Goal: Register for event/course

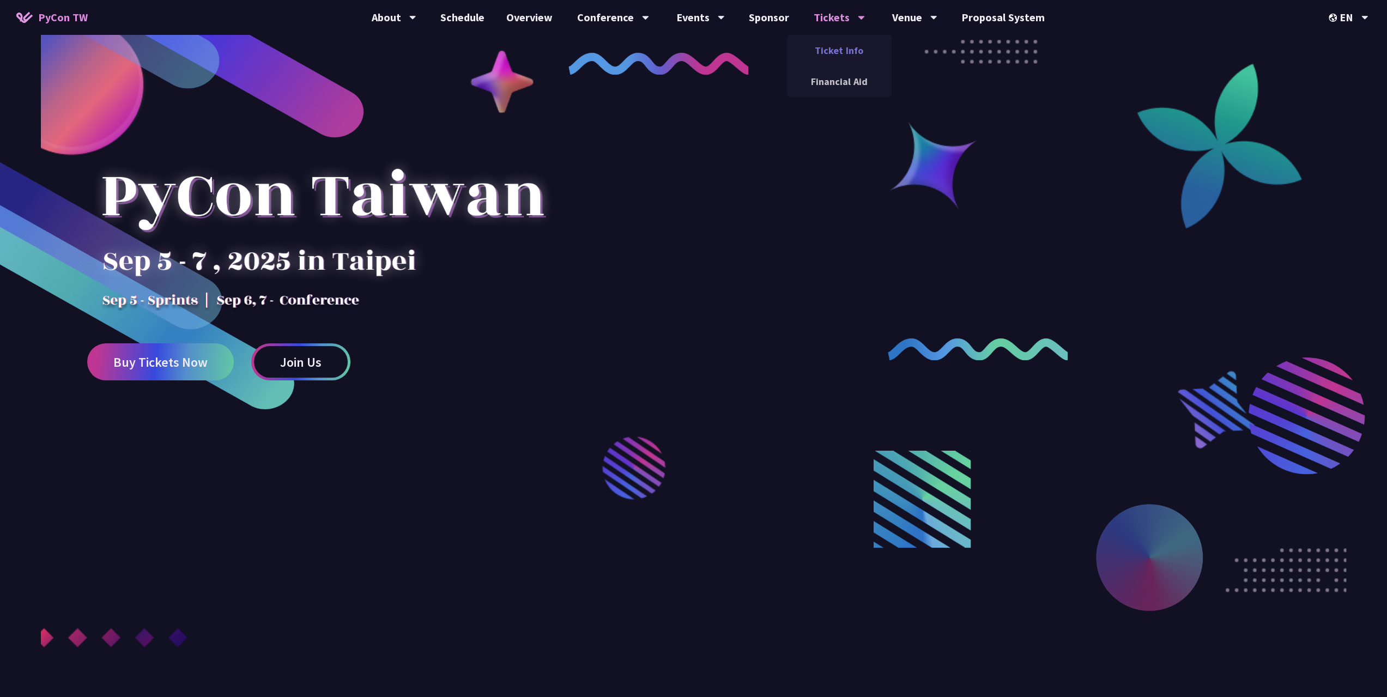
click at [849, 49] on link "Ticket Info" at bounding box center [839, 51] width 105 height 26
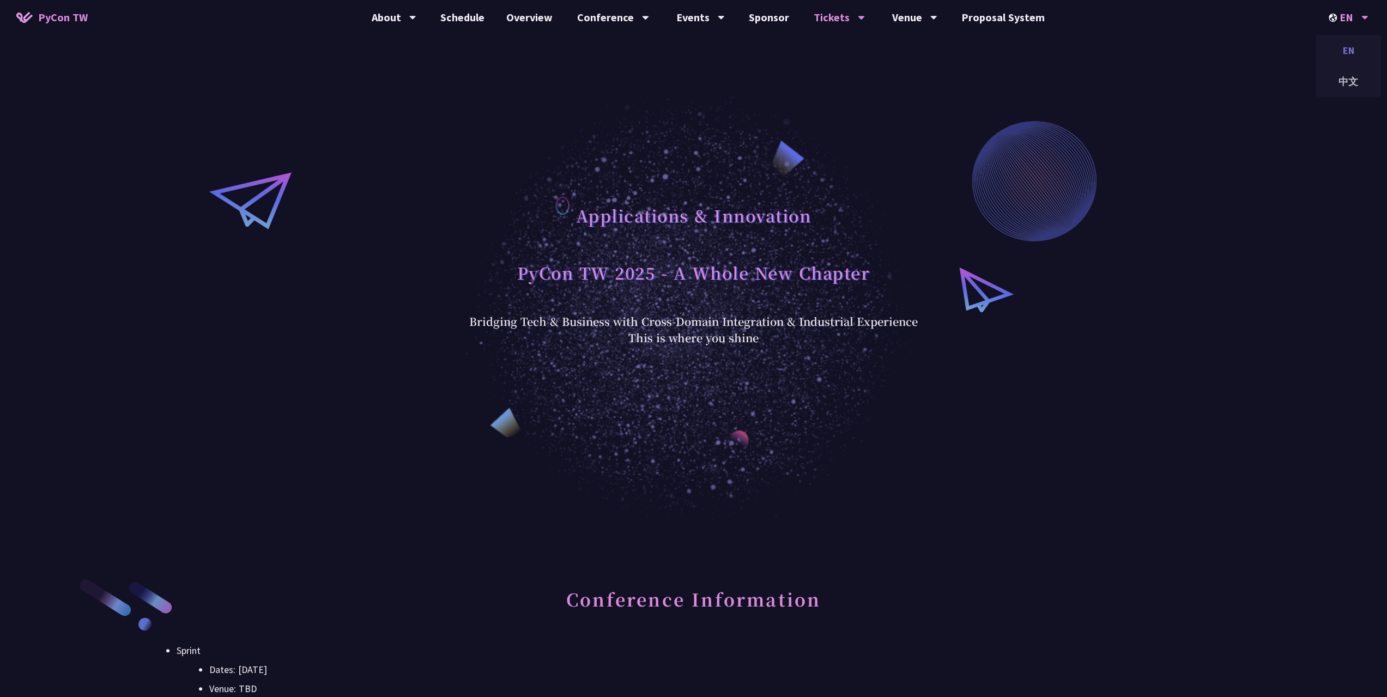
click at [1343, 49] on div "EN" at bounding box center [1348, 51] width 65 height 26
click at [1344, 75] on div "中文" at bounding box center [1348, 82] width 65 height 26
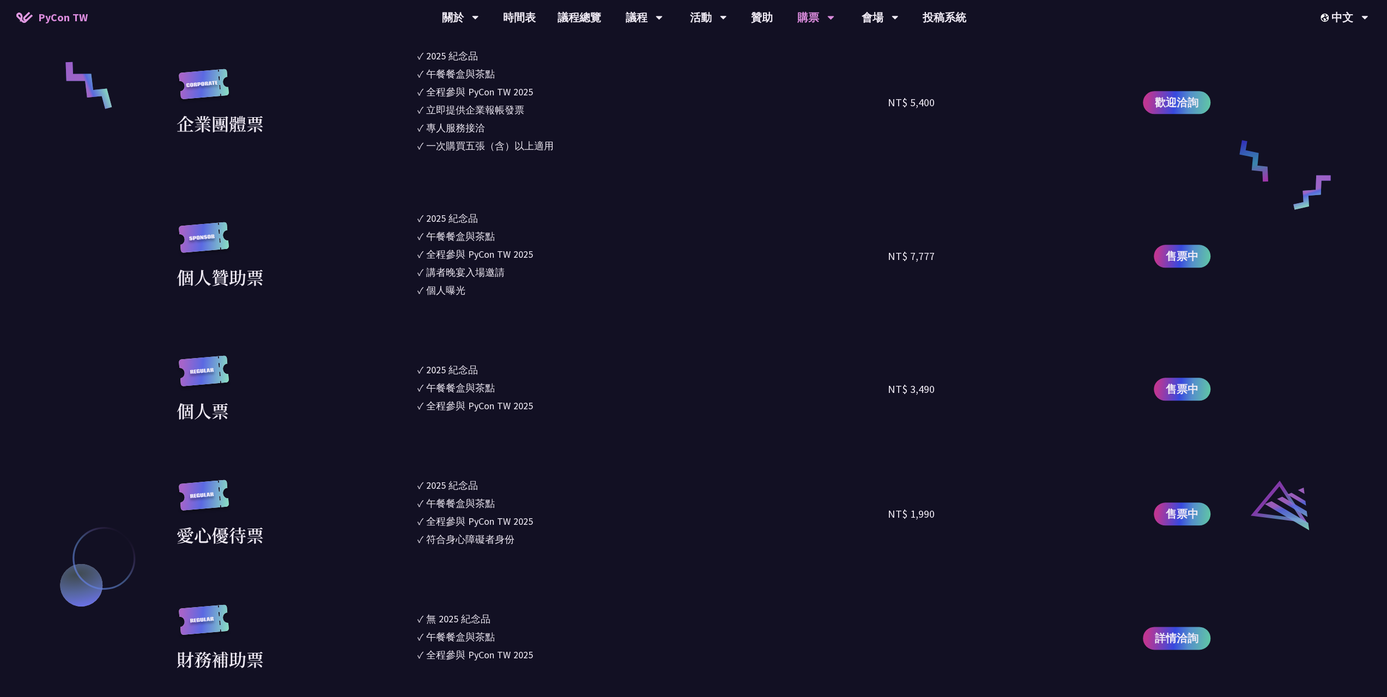
scroll to position [981, 0]
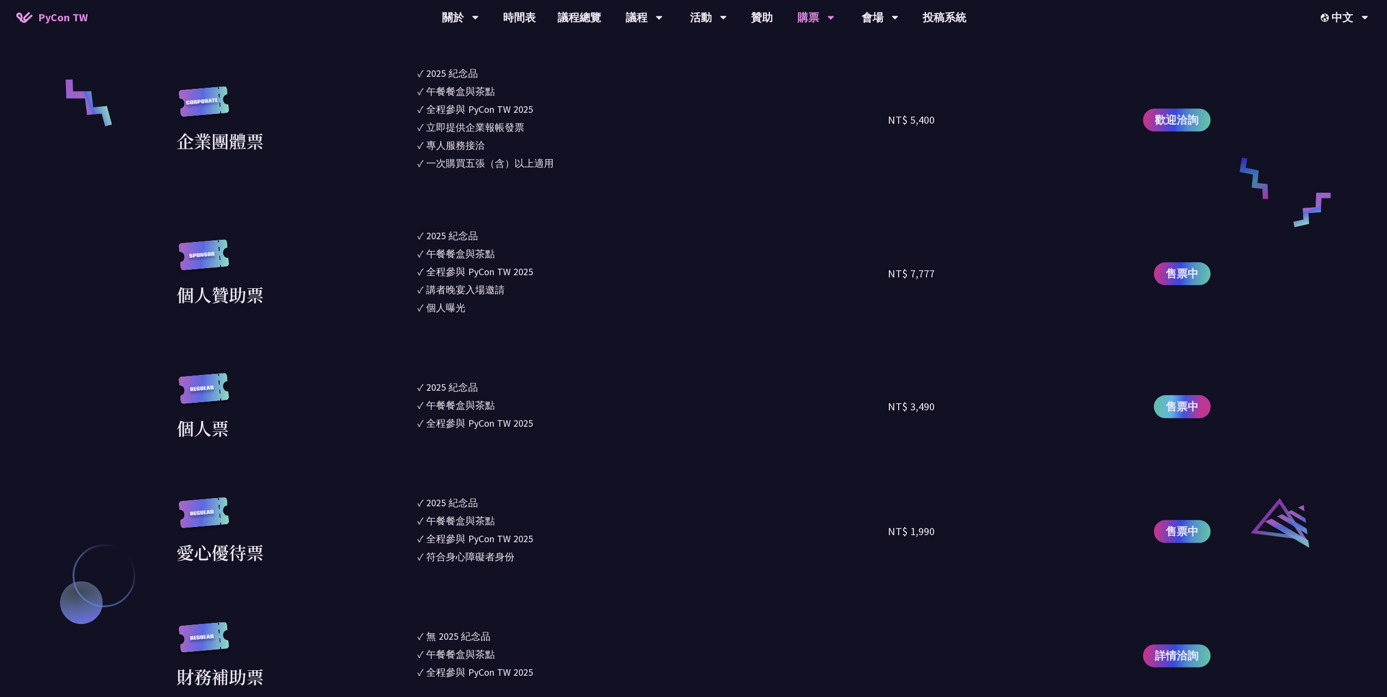
click at [1198, 407] on link "售票中" at bounding box center [1182, 406] width 57 height 23
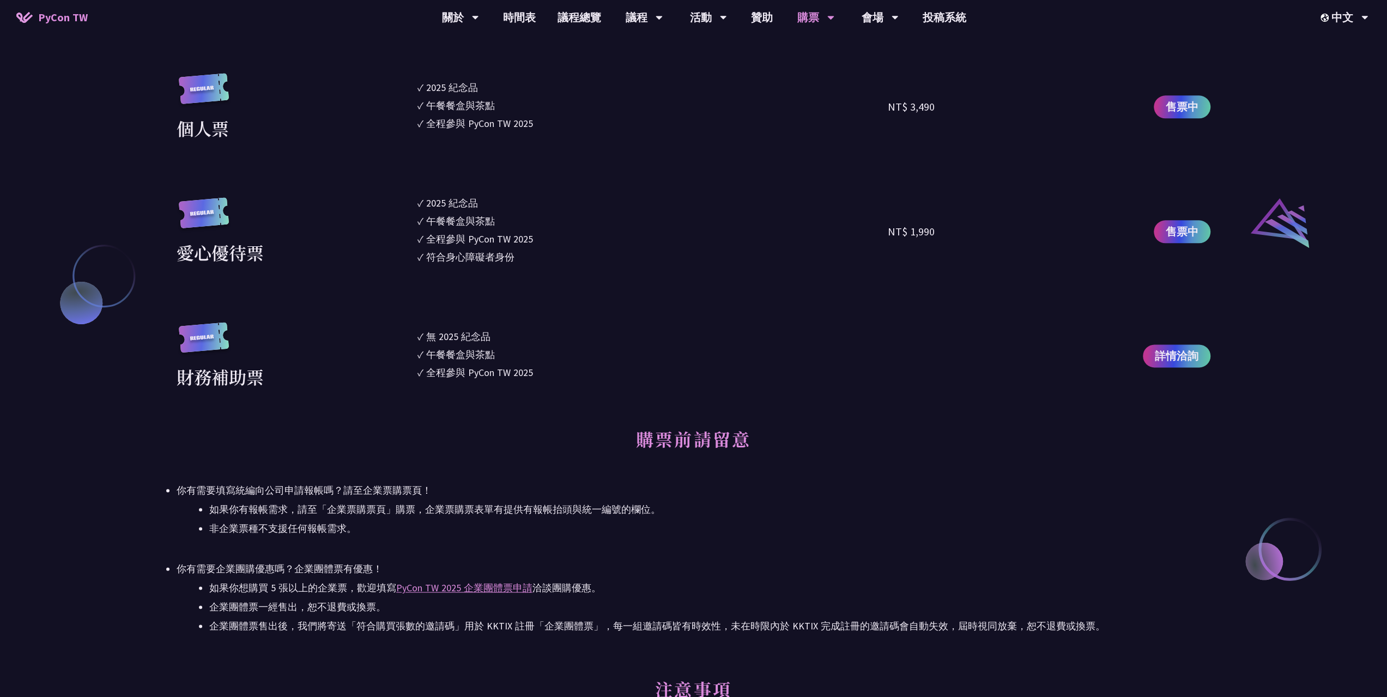
scroll to position [1199, 0]
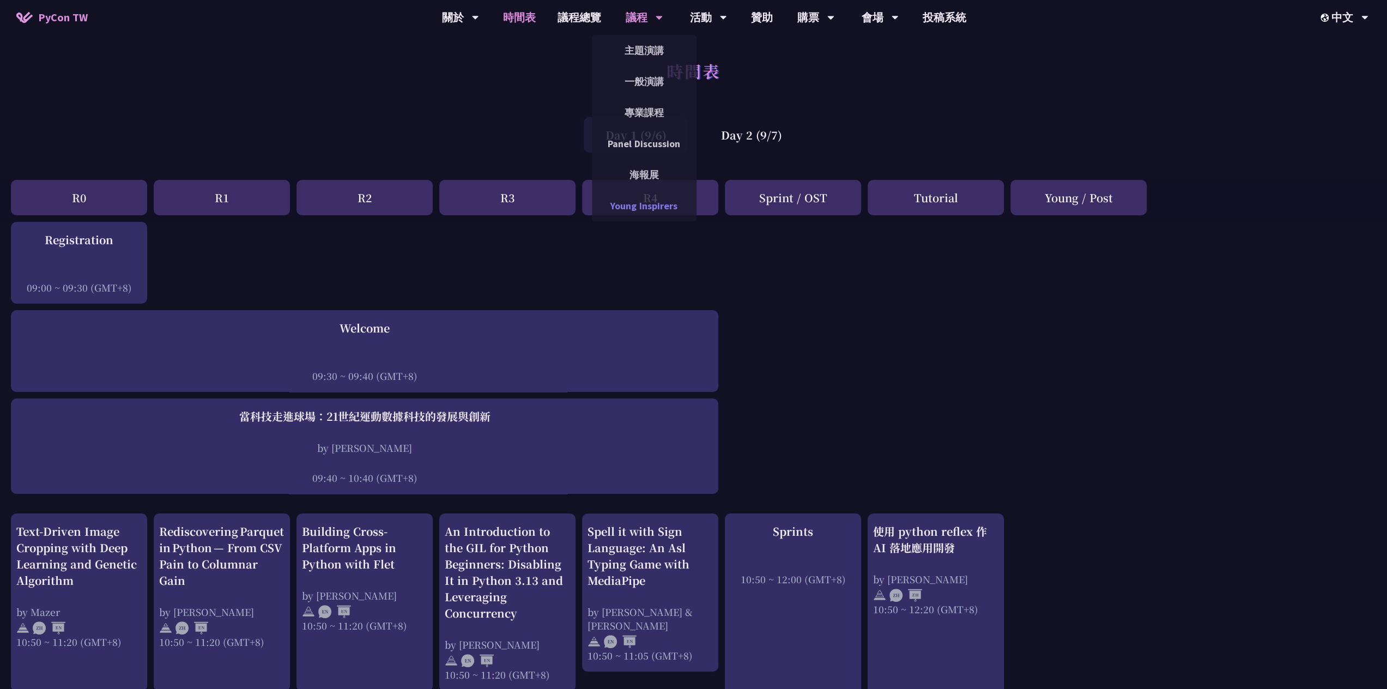
click at [653, 203] on link "Young Inspirers" at bounding box center [644, 206] width 105 height 26
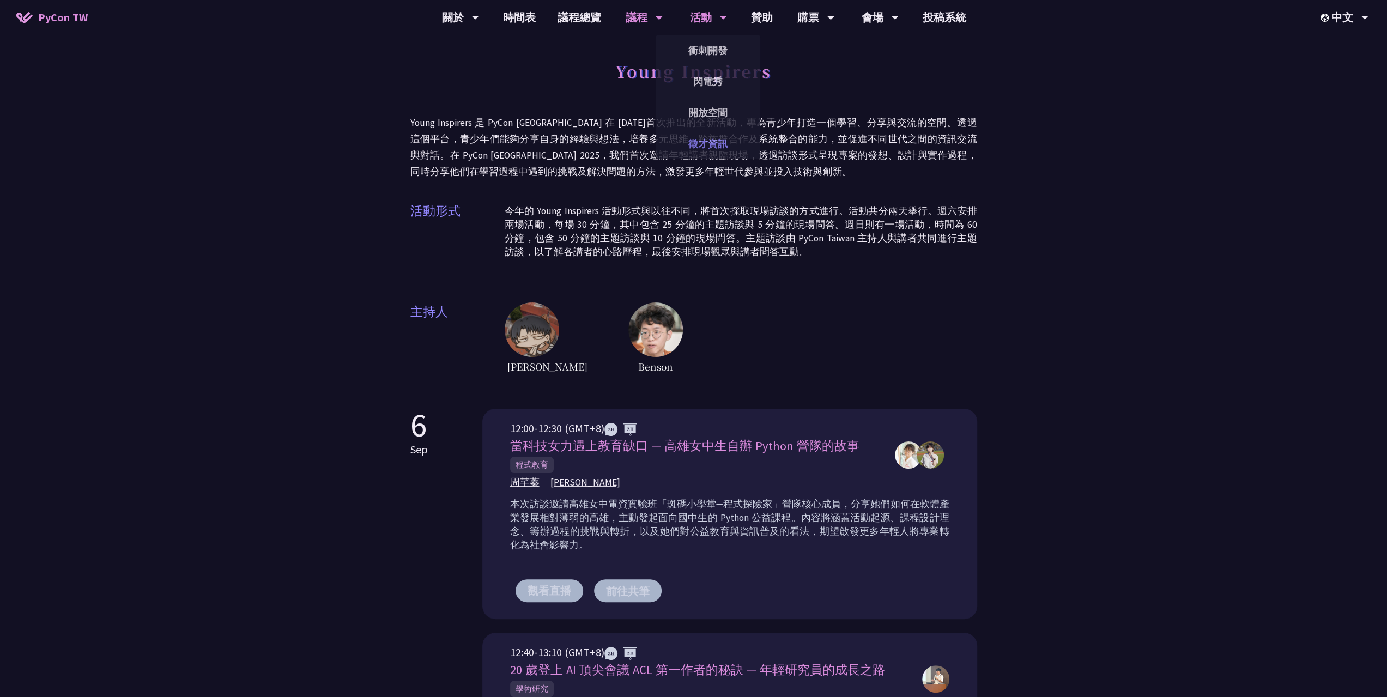
click at [720, 142] on link "徵才資訊" at bounding box center [708, 144] width 105 height 26
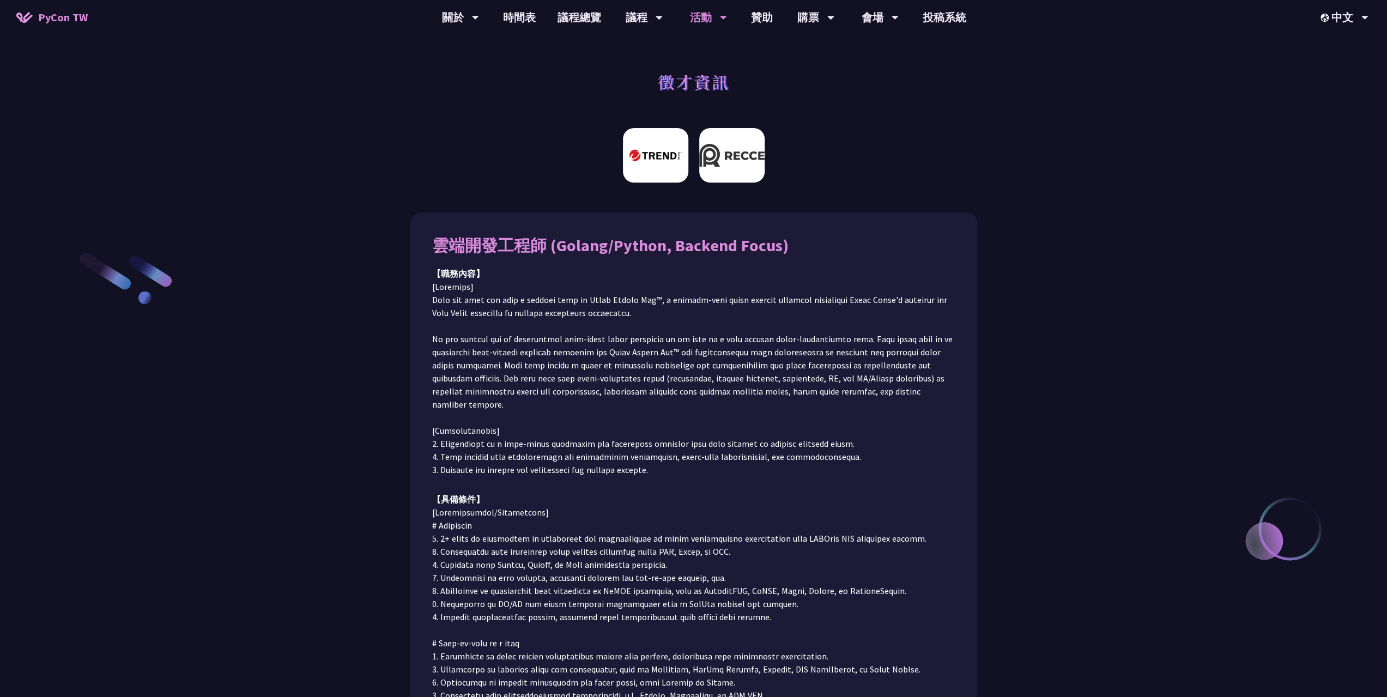
click at [730, 163] on img at bounding box center [731, 155] width 65 height 55
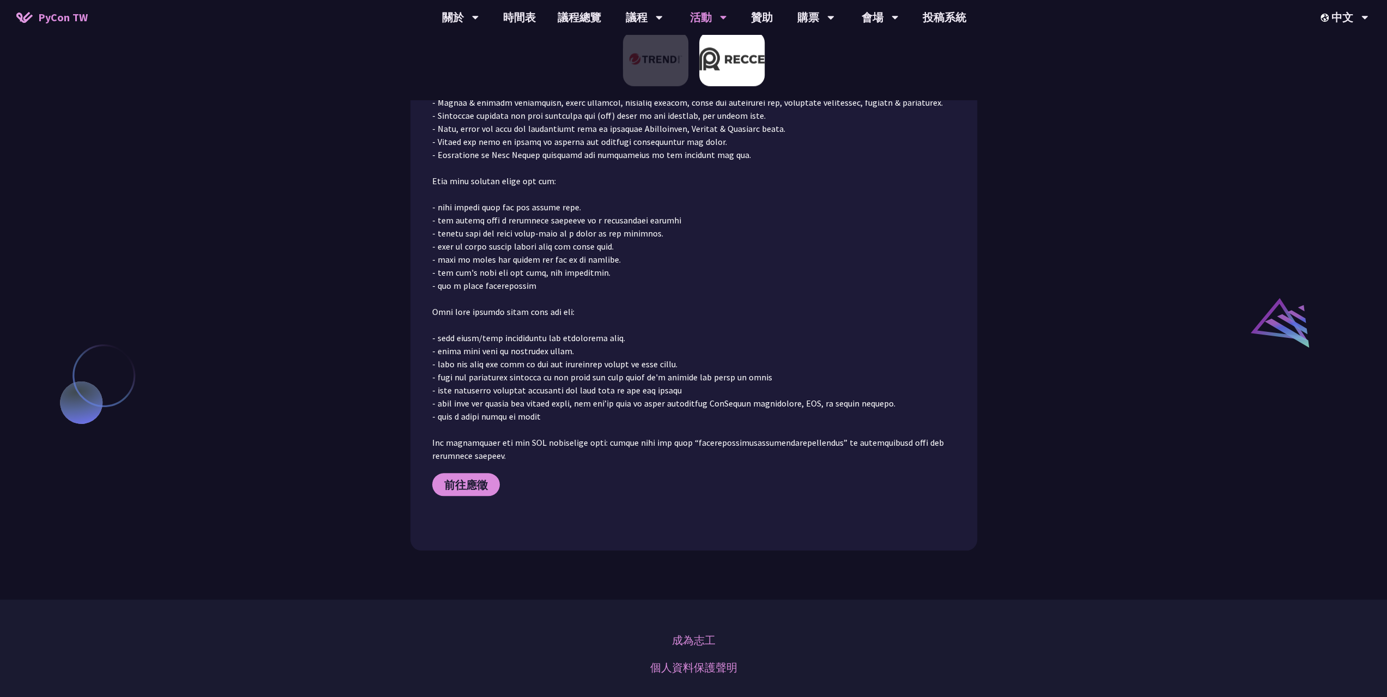
scroll to position [709, 0]
